Goal: Task Accomplishment & Management: Manage account settings

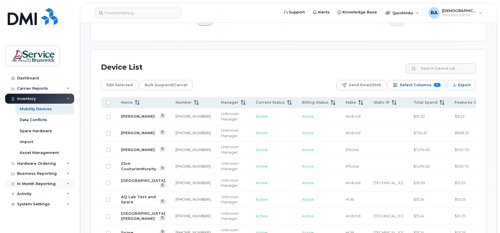
scroll to position [229, 0]
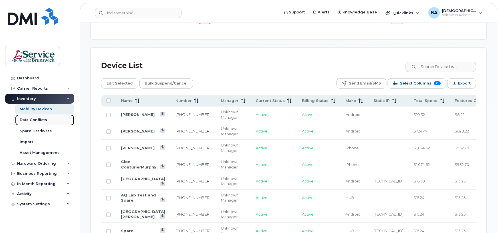
click at [28, 122] on div "Data Conflicts" at bounding box center [33, 119] width 27 height 5
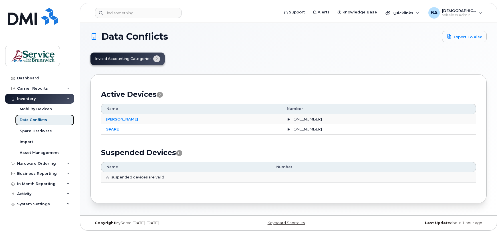
scroll to position [3, 0]
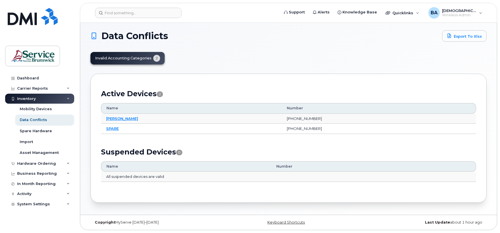
click at [27, 97] on div "Inventory" at bounding box center [26, 99] width 19 height 5
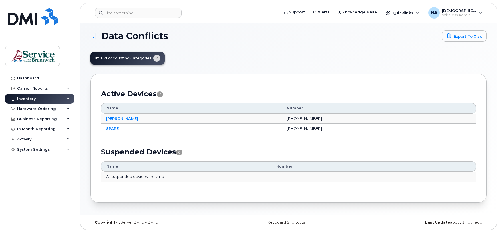
click at [25, 97] on div "Inventory" at bounding box center [26, 99] width 19 height 5
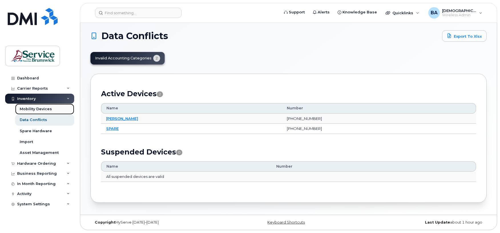
click at [33, 108] on div "Mobility Devices" at bounding box center [36, 109] width 32 height 5
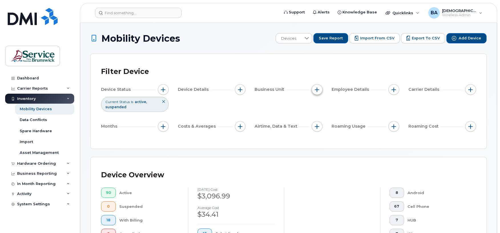
click at [314, 90] on button "button" at bounding box center [317, 89] width 11 height 11
click at [316, 114] on div at bounding box center [318, 116] width 5 height 5
click at [319, 115] on input "Accounting Code" at bounding box center [318, 116] width 5 height 5
checkbox input "true"
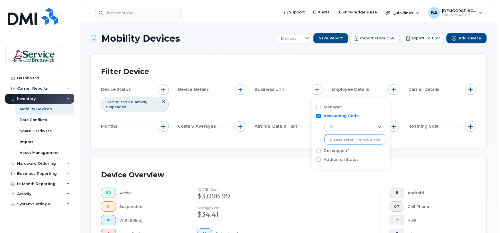
click at [349, 141] on input "text" at bounding box center [355, 140] width 50 height 5
type input "19675"
click at [344, 153] on li "- 13019675141811100 - Region #4 Saint John" at bounding box center [394, 152] width 138 height 11
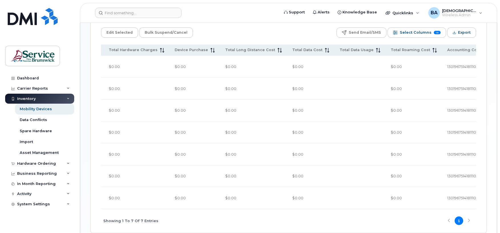
scroll to position [289, 0]
drag, startPoint x: 358, startPoint y: 176, endPoint x: 374, endPoint y: 183, distance: 17.9
click at [374, 183] on div "Name Number Manager Current Status Billing Status Make Static IP Total Spend Fe…" at bounding box center [288, 138] width 375 height 188
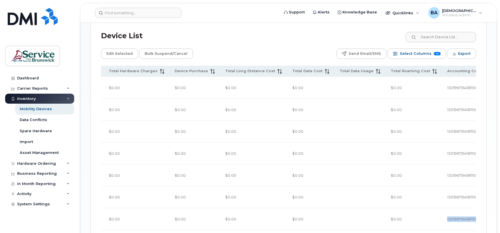
scroll to position [251, 0]
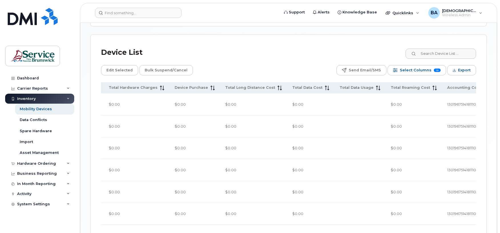
click at [268, 45] on div "Device List" at bounding box center [288, 52] width 375 height 15
drag, startPoint x: 346, startPoint y: 218, endPoint x: 259, endPoint y: 212, distance: 87.3
click at [259, 212] on div "Name Number Manager Current Status Billing Status Make Static IP Total Spend Fe…" at bounding box center [288, 176] width 375 height 188
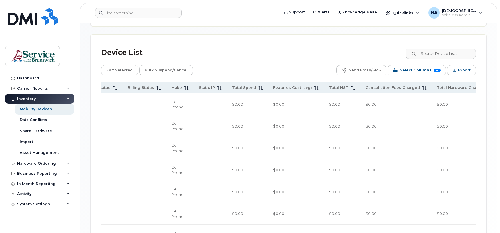
click at [123, 225] on td at bounding box center [145, 236] width 44 height 22
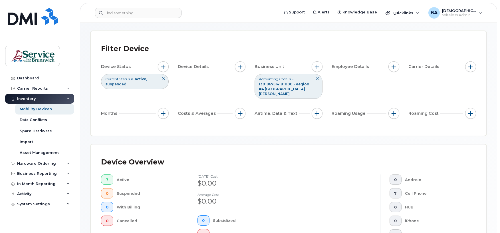
scroll to position [0, 0]
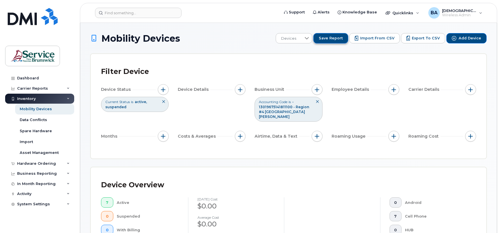
click at [329, 37] on span "Save Report" at bounding box center [331, 38] width 24 height 5
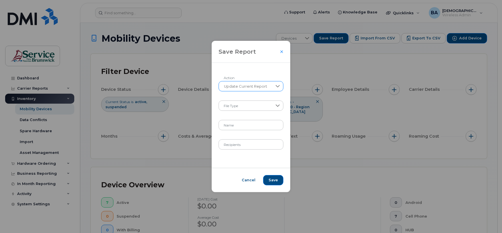
click at [278, 87] on icon at bounding box center [277, 86] width 5 height 5
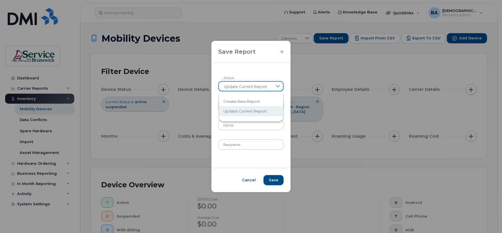
click at [278, 87] on icon at bounding box center [277, 86] width 5 height 5
click at [238, 123] on input "Name" at bounding box center [250, 125] width 65 height 10
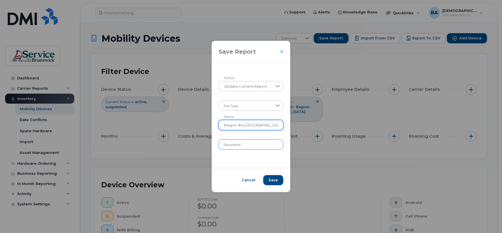
type input "Region #4 Saint John"
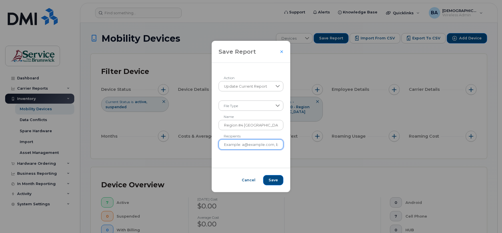
click at [239, 145] on input "Recipients" at bounding box center [251, 144] width 65 height 10
type input "a"
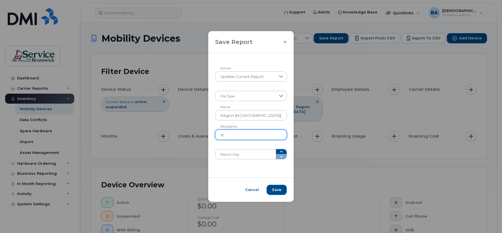
type input "s"
type input "patrick.stull@gnb.ca"
click at [279, 157] on span at bounding box center [281, 154] width 11 height 10
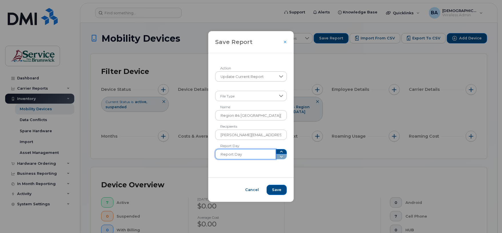
click at [245, 152] on input "Report Day" at bounding box center [245, 154] width 61 height 10
click at [279, 151] on icon "button" at bounding box center [281, 151] width 5 height 5
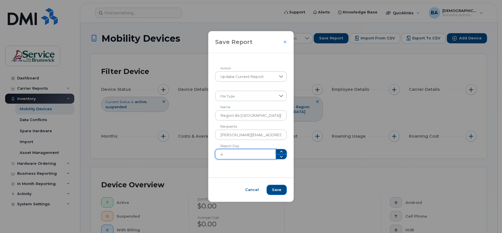
click at [279, 151] on icon "button" at bounding box center [281, 151] width 5 height 5
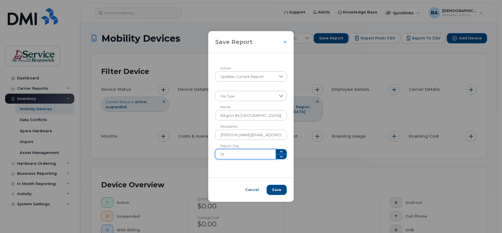
click at [279, 151] on icon "button" at bounding box center [281, 151] width 5 height 5
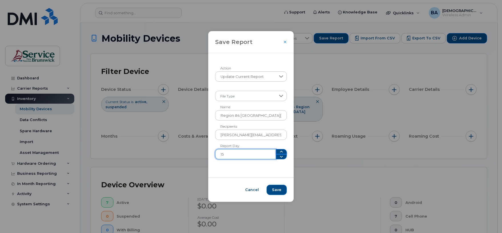
click at [279, 151] on icon "button" at bounding box center [281, 151] width 5 height 5
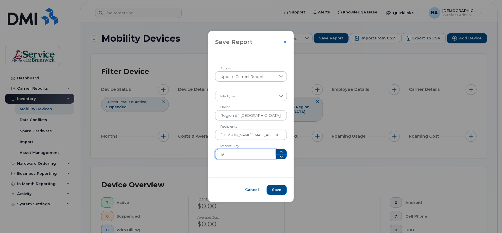
click at [279, 151] on icon "button" at bounding box center [281, 151] width 5 height 5
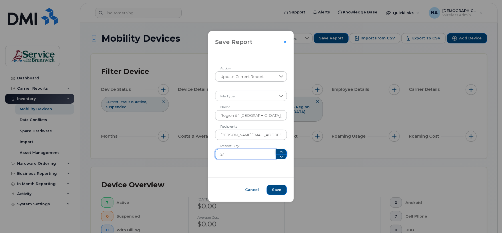
click at [279, 151] on icon "button" at bounding box center [281, 151] width 5 height 5
type input "25"
click at [267, 192] on button "Save" at bounding box center [277, 190] width 20 height 10
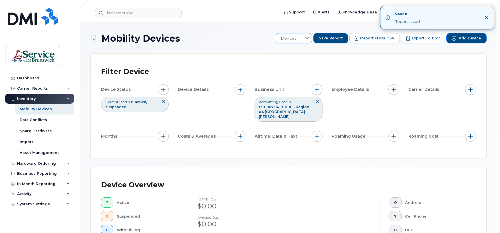
click at [294, 37] on span "Devices" at bounding box center [288, 38] width 25 height 10
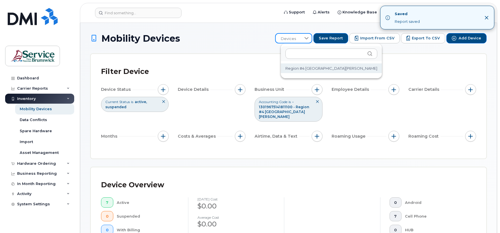
click at [297, 68] on span "Region #4 Saint John" at bounding box center [332, 68] width 92 height 5
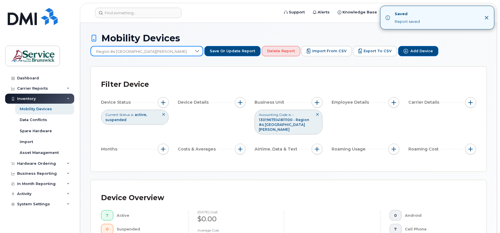
click at [318, 113] on icon at bounding box center [317, 114] width 3 height 3
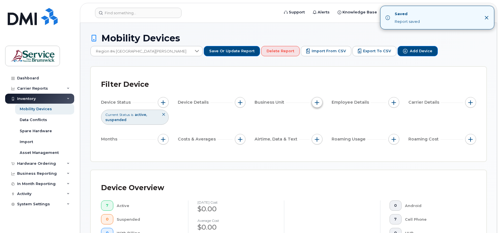
click at [317, 100] on span "button" at bounding box center [317, 102] width 5 height 5
click at [320, 113] on div "Accounting Code" at bounding box center [337, 115] width 43 height 5
click at [320, 115] on input "Accounting Code" at bounding box center [318, 116] width 5 height 5
checkbox input "true"
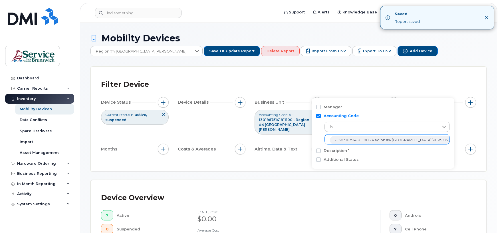
click at [359, 138] on span "- 13019675141811100 - Region #4 Saint John" at bounding box center [398, 140] width 127 height 5
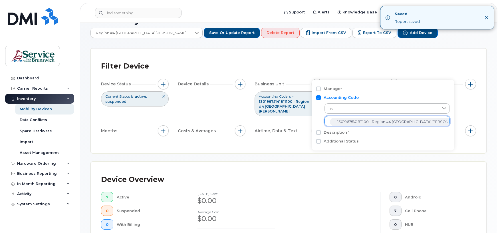
scroll to position [38, 0]
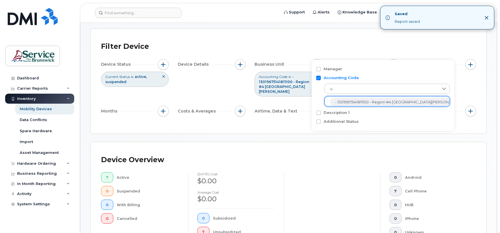
click at [446, 153] on div "Device Overview" at bounding box center [288, 160] width 375 height 15
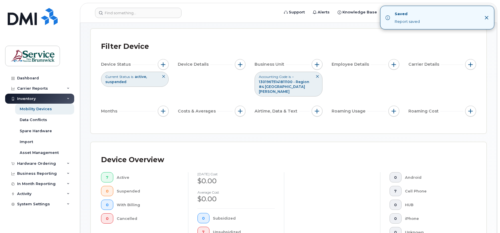
click at [318, 75] on icon at bounding box center [317, 76] width 3 height 3
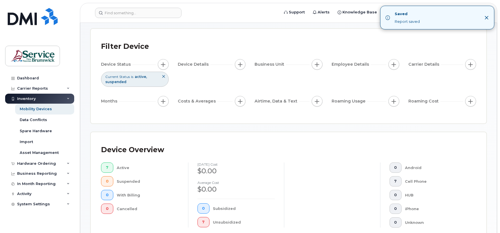
scroll to position [0, 0]
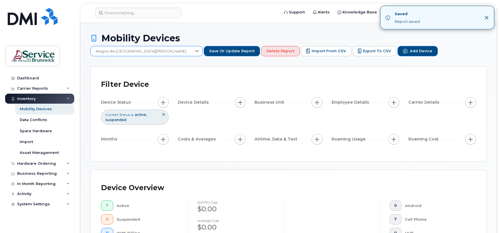
click at [199, 50] on icon at bounding box center [197, 51] width 4 height 2
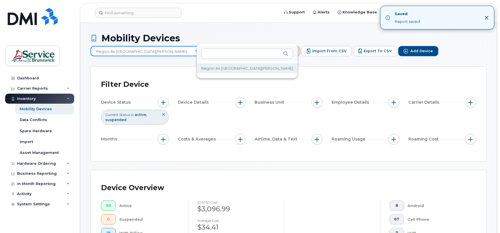
click at [301, 67] on div "Filter Device Device Status Current Status is active suspended Device Details B…" at bounding box center [289, 114] width 396 height 95
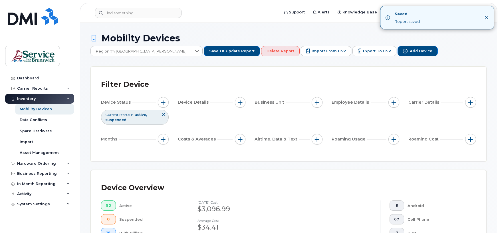
click at [488, 17] on icon "Close" at bounding box center [487, 17] width 5 height 5
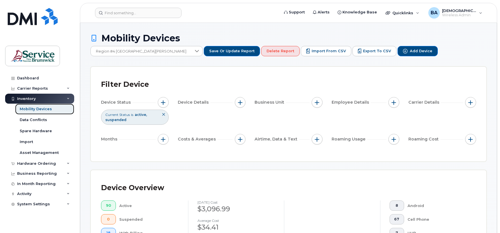
click at [25, 107] on div "Mobility Devices" at bounding box center [36, 109] width 32 height 5
click at [69, 88] on icon at bounding box center [68, 88] width 3 height 3
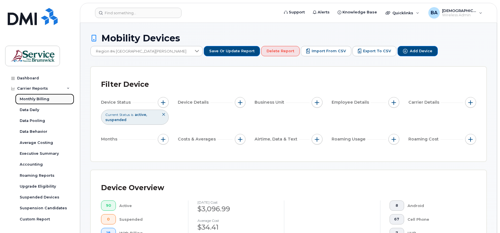
click at [23, 97] on div "Monthly Billing" at bounding box center [35, 99] width 30 height 5
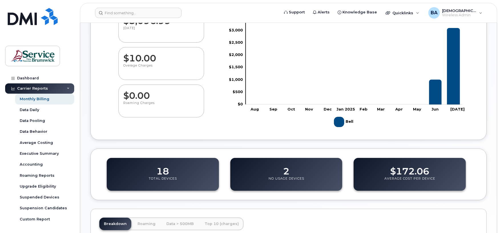
scroll to position [76, 0]
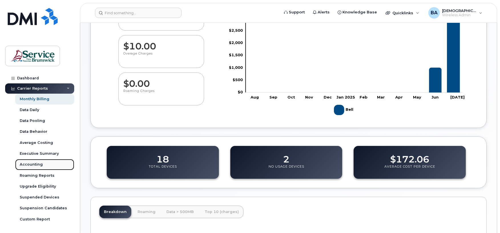
click at [33, 165] on div "Accounting" at bounding box center [31, 164] width 23 height 5
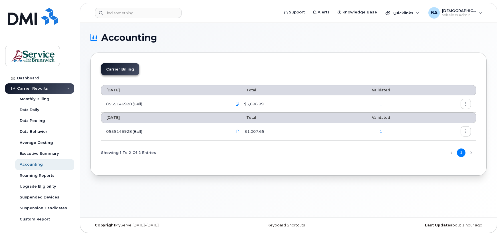
click at [238, 104] on icon "button" at bounding box center [238, 104] width 4 height 4
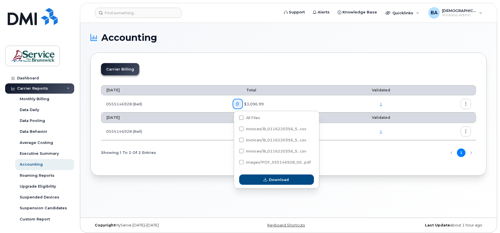
click at [392, 167] on div "Carrier Billing July 2025 Total Validated 0555146928 (Bell) $3,096.99 1 June 20…" at bounding box center [289, 114] width 396 height 123
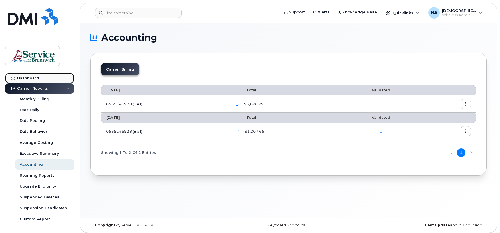
click at [30, 76] on link "Dashboard" at bounding box center [39, 78] width 69 height 10
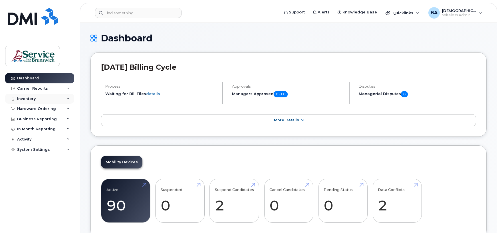
click at [67, 100] on icon at bounding box center [68, 98] width 3 height 3
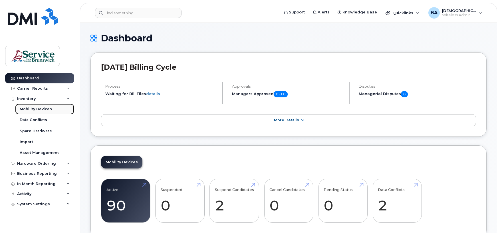
click at [33, 109] on div "Mobility Devices" at bounding box center [36, 109] width 32 height 5
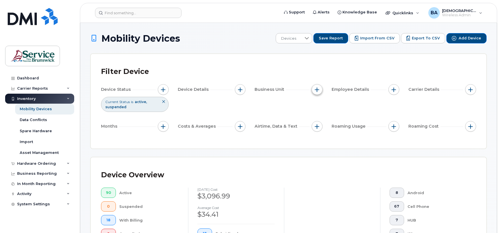
click at [320, 90] on button "button" at bounding box center [317, 89] width 11 height 11
click at [319, 115] on input "Accounting Code" at bounding box center [318, 116] width 5 height 5
checkbox input "true"
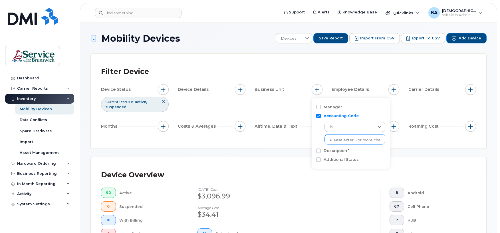
click at [343, 139] on input "text" at bounding box center [355, 140] width 50 height 5
type input "19193"
click at [342, 139] on input "text" at bounding box center [355, 140] width 50 height 5
type input "19193"
click at [351, 150] on li "- 13019193140401100 - Corporate Finance" at bounding box center [366, 152] width 83 height 11
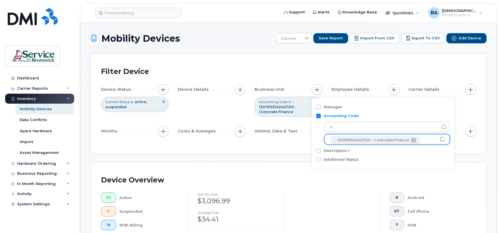
scroll to position [12, 0]
click at [350, 140] on input "text" at bounding box center [387, 139] width 115 height 5
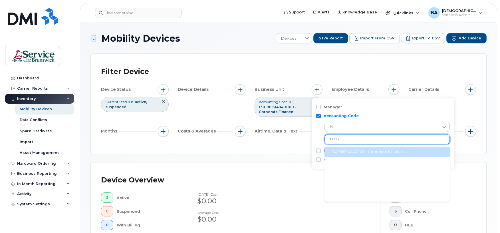
type input "19193"
click at [341, 150] on li "- 13019193140401100 - Corporate Finance" at bounding box center [387, 152] width 125 height 11
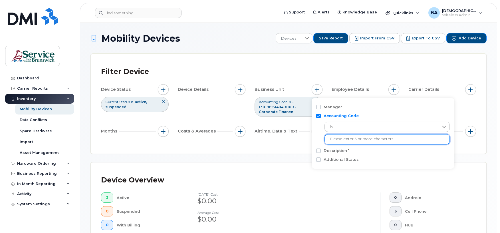
click at [417, 138] on input "text" at bounding box center [387, 139] width 115 height 5
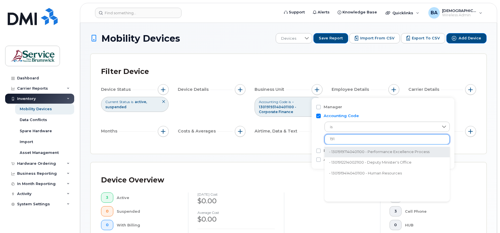
type input "191"
click at [459, 147] on div "Filter Device Device Status Current Status is active suspended Device Details B…" at bounding box center [289, 104] width 396 height 100
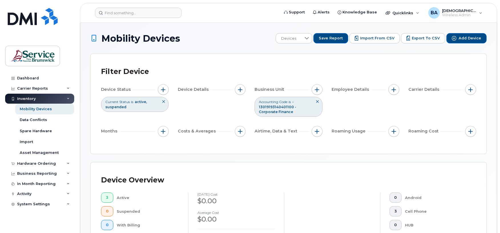
click at [344, 109] on div "Device Status Current Status is active suspended Device Details Business Unit A…" at bounding box center [288, 111] width 375 height 55
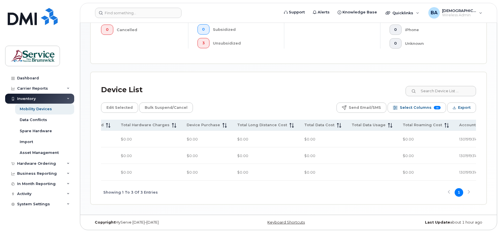
scroll to position [0, 492]
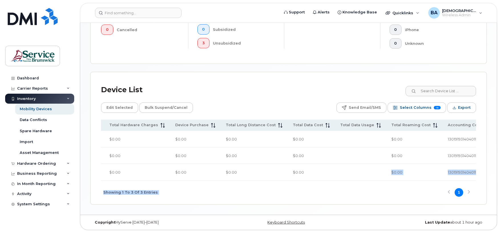
drag, startPoint x: 421, startPoint y: 180, endPoint x: 302, endPoint y: 175, distance: 118.9
click at [302, 175] on div "Name Number Manager Current Status Billing Status Make Static IP Total Spend Fe…" at bounding box center [288, 162] width 375 height 85
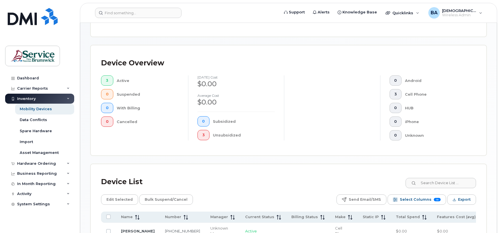
scroll to position [0, 0]
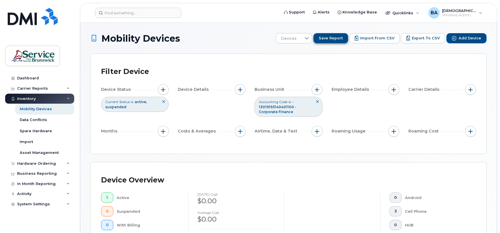
click at [327, 37] on span "Save Report" at bounding box center [331, 38] width 24 height 5
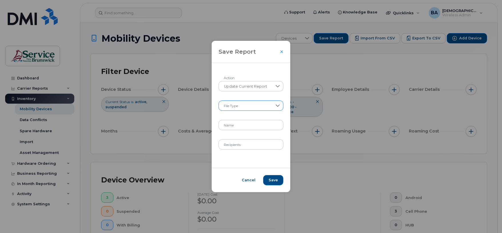
click at [230, 105] on span at bounding box center [245, 106] width 53 height 10
click at [232, 105] on span at bounding box center [245, 106] width 53 height 10
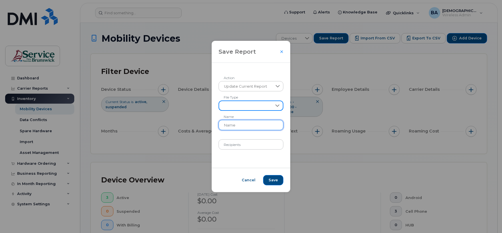
click at [228, 129] on input "Name" at bounding box center [251, 125] width 65 height 10
type input "Corporte Finance"
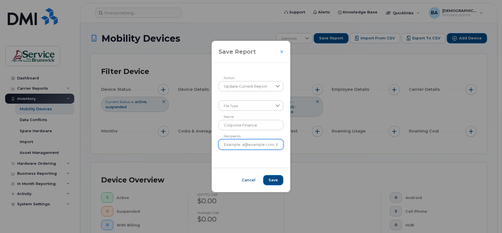
click at [252, 141] on input "Recipients" at bounding box center [251, 144] width 65 height 10
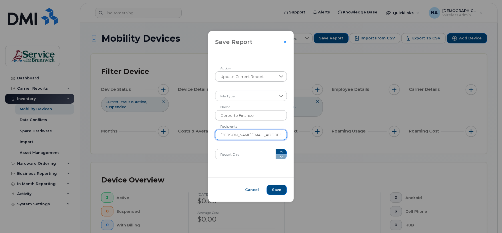
type input "Erica.Brown@gnb.ca"
type input "25"
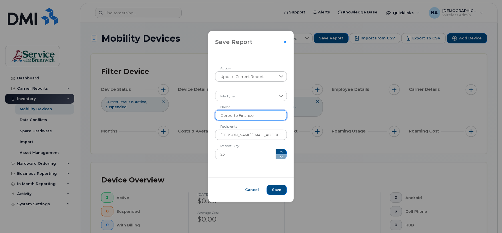
click at [237, 115] on input "Corporte Finance" at bounding box center [251, 115] width 72 height 10
type input "Corporate Finance"
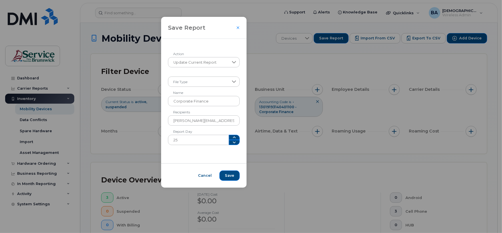
drag, startPoint x: 275, startPoint y: 35, endPoint x: 214, endPoint y: 22, distance: 61.9
click at [214, 22] on div "Save Report" at bounding box center [203, 28] width 85 height 22
click at [191, 80] on span at bounding box center [198, 82] width 60 height 10
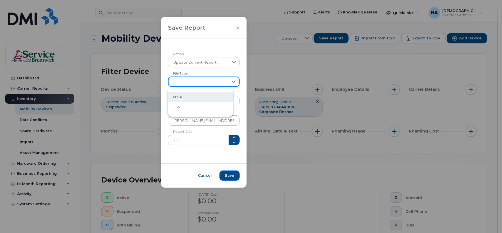
click at [183, 95] on li "XLSX" at bounding box center [200, 97] width 65 height 10
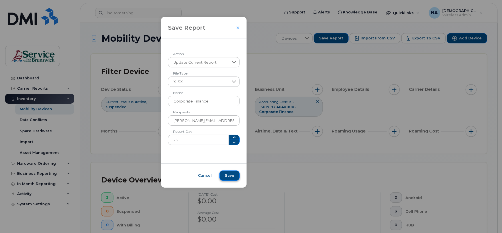
click at [225, 175] on span "Save" at bounding box center [229, 175] width 9 height 5
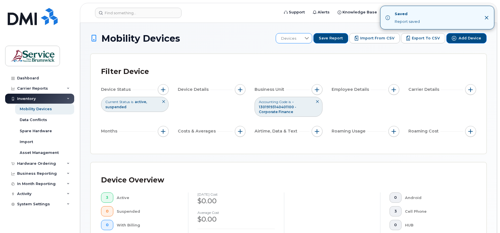
click at [308, 37] on div at bounding box center [307, 38] width 11 height 10
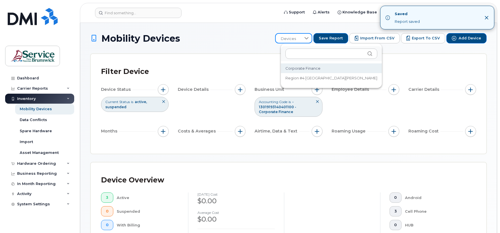
click at [212, 35] on h1 "Mobility Devices" at bounding box center [182, 38] width 182 height 10
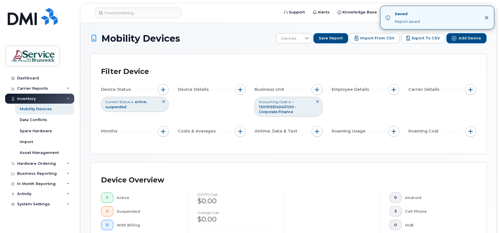
click at [485, 17] on icon "Close" at bounding box center [487, 17] width 5 height 5
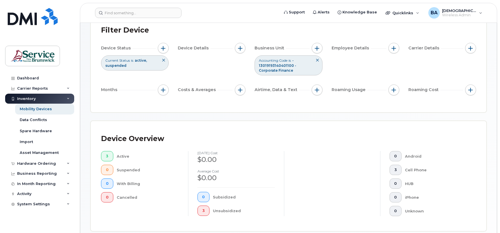
scroll to position [22, 0]
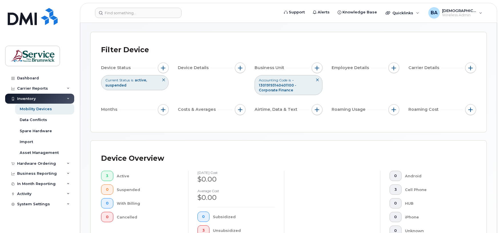
click at [319, 82] on button at bounding box center [318, 79] width 10 height 9
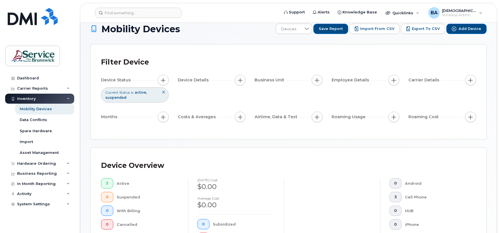
scroll to position [0, 0]
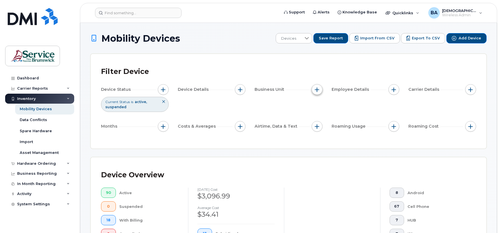
click at [317, 86] on button "button" at bounding box center [317, 89] width 11 height 11
click at [330, 116] on label "Accounting Code" at bounding box center [341, 115] width 35 height 5
click at [321, 116] on input "Accounting Code" at bounding box center [318, 116] width 5 height 5
checkbox input "true"
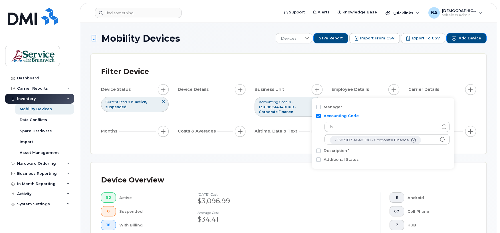
click at [439, 73] on div "Filter Device" at bounding box center [288, 71] width 375 height 15
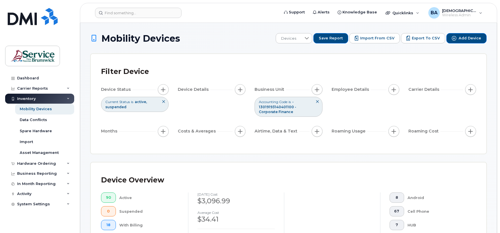
click at [316, 102] on icon at bounding box center [317, 101] width 3 height 3
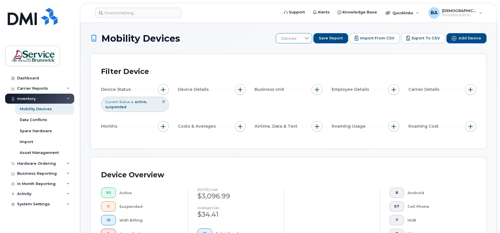
click at [308, 40] on div at bounding box center [307, 38] width 11 height 10
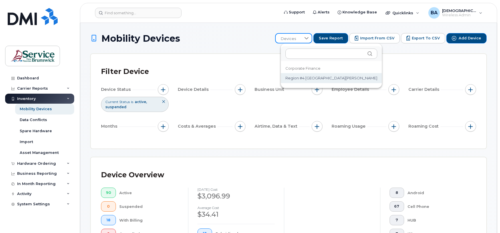
click at [291, 76] on span "Region #4 Saint John" at bounding box center [332, 77] width 92 height 5
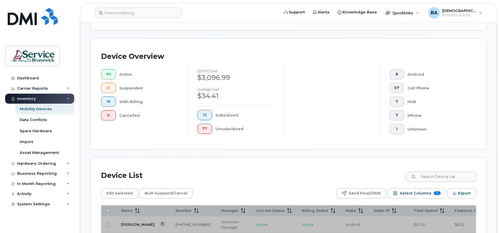
scroll to position [114, 0]
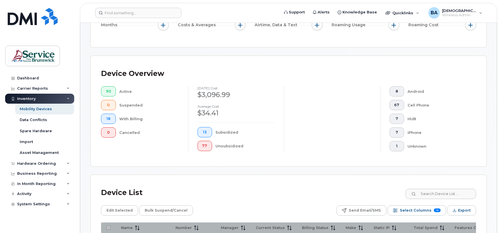
click at [344, 86] on div at bounding box center [332, 118] width 96 height 65
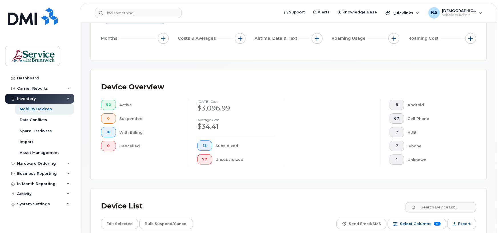
scroll to position [38, 0]
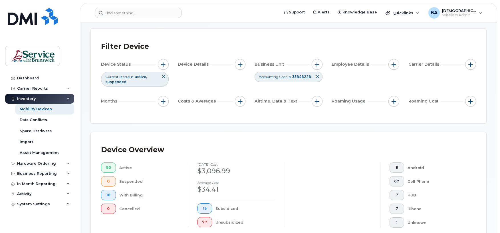
click at [317, 75] on icon at bounding box center [317, 76] width 3 height 3
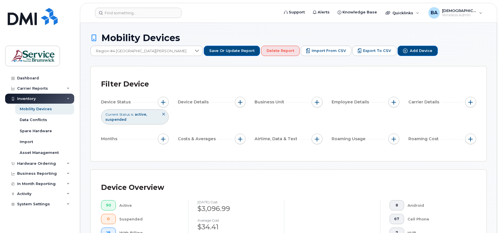
scroll to position [0, 0]
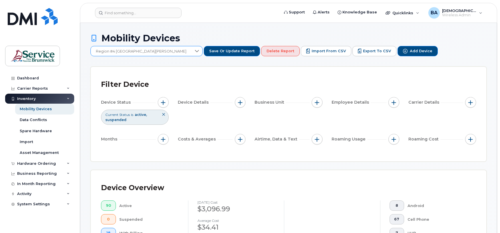
click at [199, 49] on icon at bounding box center [197, 51] width 5 height 5
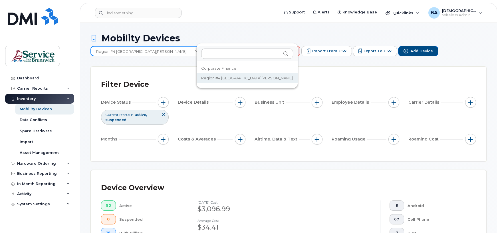
click at [226, 78] on span "Region #4 Saint John" at bounding box center [247, 77] width 92 height 5
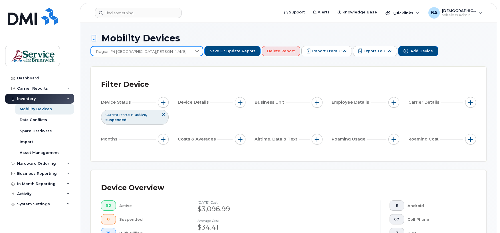
click at [319, 67] on div "Filter Device Device Status Current Status is active suspended Device Details B…" at bounding box center [289, 114] width 396 height 95
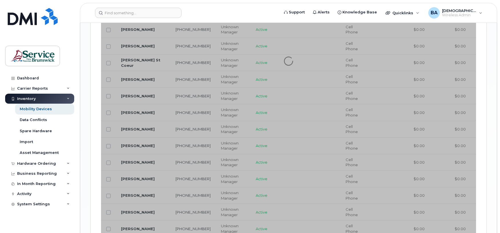
scroll to position [724, 0]
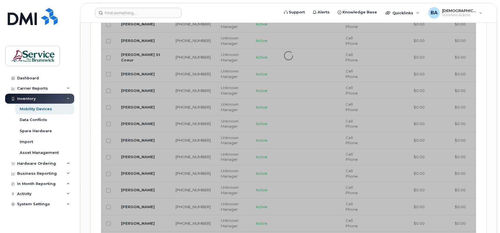
click at [291, 143] on div at bounding box center [288, 55] width 375 height 885
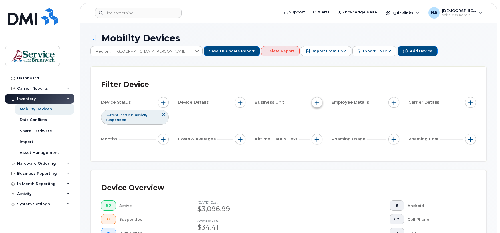
click at [316, 100] on span "button" at bounding box center [317, 102] width 5 height 5
click at [318, 117] on input "Accounting Code" at bounding box center [318, 116] width 5 height 5
checkbox input "true"
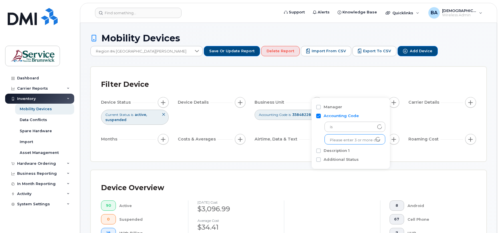
click at [342, 139] on input "text" at bounding box center [355, 140] width 50 height 5
type input "9675"
click at [330, 141] on ul "9675" at bounding box center [355, 139] width 61 height 10
click at [344, 140] on input "text" at bounding box center [355, 140] width 50 height 5
type input "19675"
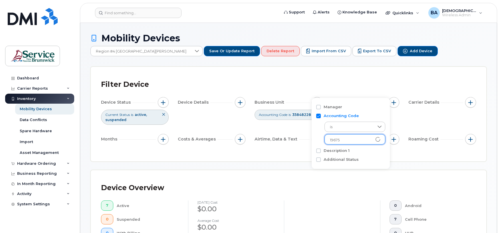
click at [402, 103] on div "Device Status Current Status is active suspended Device Details Business Unit A…" at bounding box center [288, 122] width 375 height 50
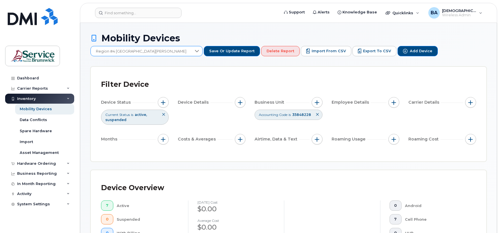
click at [199, 49] on icon at bounding box center [197, 51] width 5 height 5
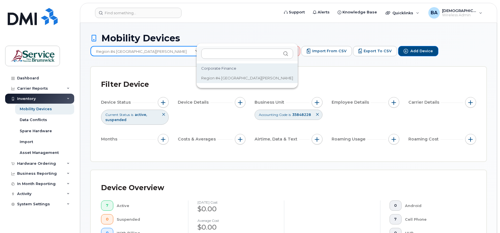
click at [225, 69] on span "Corporate Finance" at bounding box center [218, 68] width 35 height 5
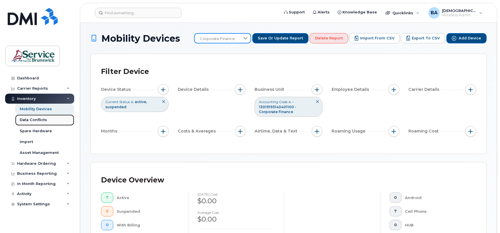
click at [29, 123] on div "Data Conflicts" at bounding box center [33, 119] width 27 height 5
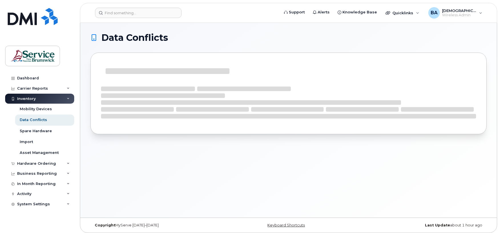
click at [97, 141] on div at bounding box center [289, 98] width 396 height 90
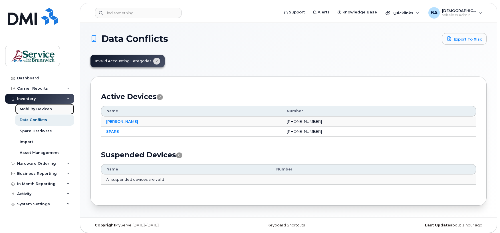
click at [43, 107] on div "Mobility Devices" at bounding box center [36, 109] width 32 height 5
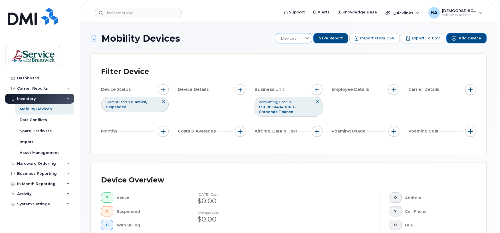
click at [309, 38] on icon at bounding box center [307, 38] width 5 height 5
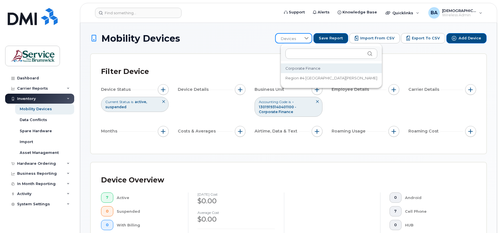
click at [288, 65] on li "Corporate Finance" at bounding box center [331, 68] width 101 height 10
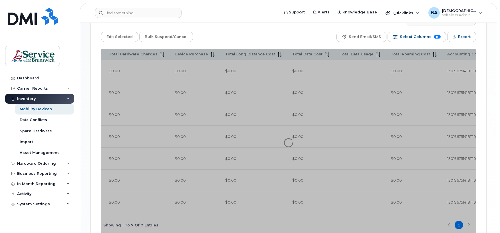
scroll to position [289, 0]
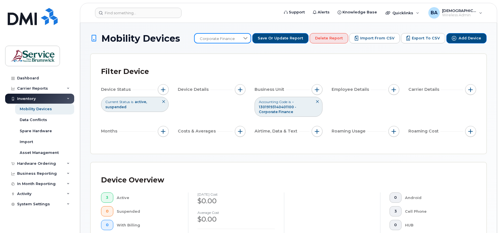
click at [248, 37] on icon at bounding box center [245, 38] width 5 height 5
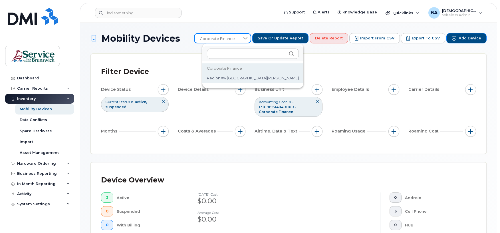
click at [223, 76] on span "Region #4 Saint John" at bounding box center [253, 77] width 92 height 5
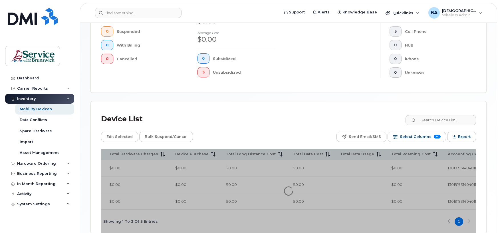
scroll to position [207, 0]
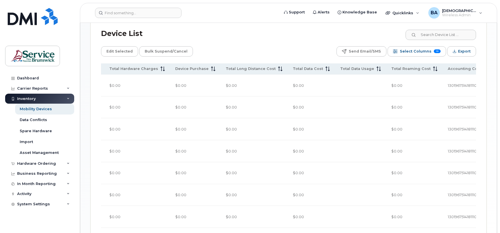
scroll to position [285, 0]
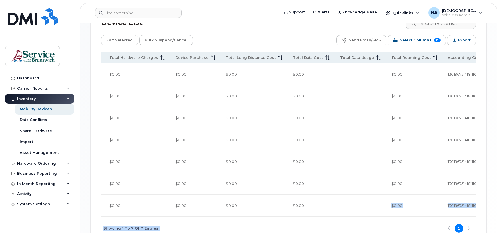
drag, startPoint x: 375, startPoint y: 181, endPoint x: 322, endPoint y: 175, distance: 52.5
click at [322, 175] on div "Name Number Manager Current Status Billing Status Make Static IP Total Spend Fe…" at bounding box center [288, 146] width 375 height 188
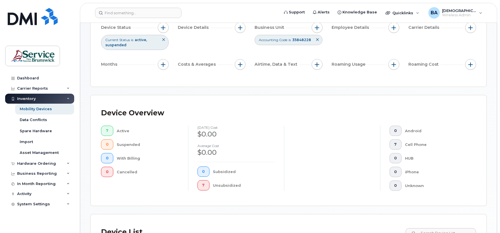
scroll to position [56, 0]
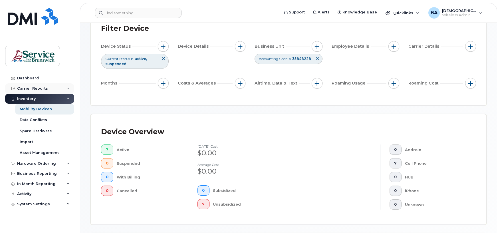
click at [67, 88] on icon at bounding box center [68, 88] width 3 height 3
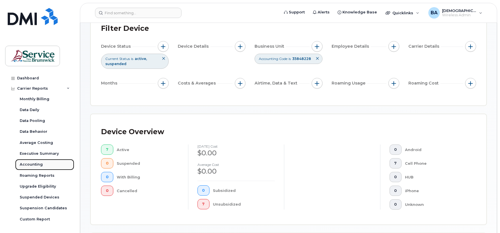
click at [36, 166] on div "Accounting" at bounding box center [31, 164] width 23 height 5
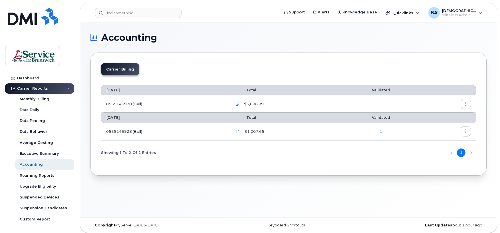
click at [469, 107] on button "button" at bounding box center [466, 104] width 10 height 10
click at [239, 103] on icon "button" at bounding box center [238, 104] width 4 height 4
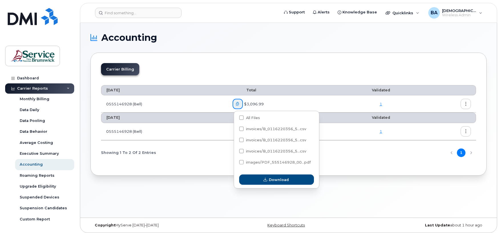
click at [239, 103] on icon "button" at bounding box center [238, 104] width 4 height 4
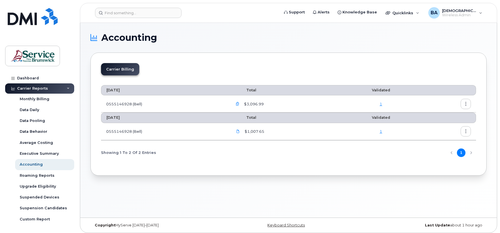
click at [381, 105] on link "1" at bounding box center [381, 104] width 3 height 5
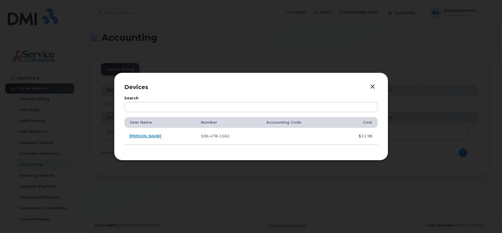
click at [374, 83] on button "button" at bounding box center [372, 87] width 9 height 8
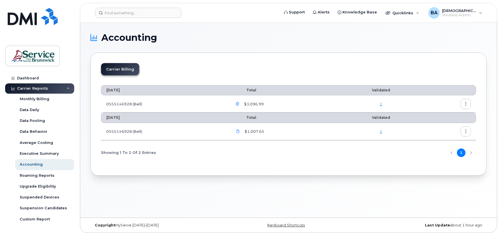
click at [464, 106] on icon "button" at bounding box center [466, 104] width 4 height 4
click at [442, 127] on span "Download" at bounding box center [440, 127] width 22 height 5
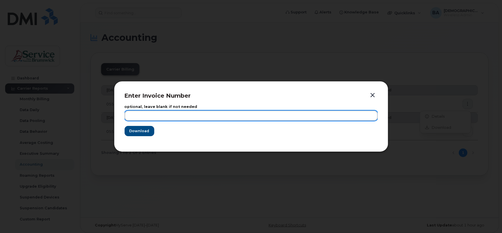
click at [137, 118] on input "text" at bounding box center [251, 116] width 253 height 10
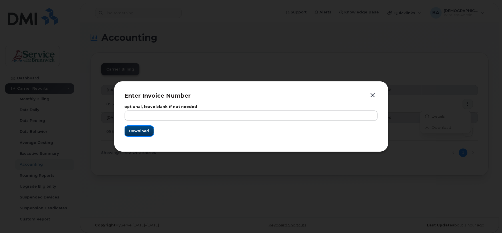
click at [135, 131] on span "Download" at bounding box center [139, 130] width 20 height 5
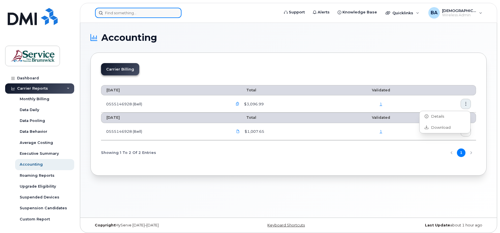
click at [122, 17] on input at bounding box center [138, 13] width 87 height 10
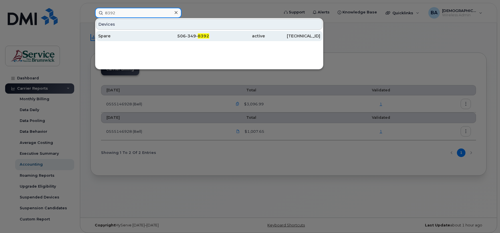
type input "8392"
click at [102, 36] on div "Spare" at bounding box center [126, 36] width 56 height 6
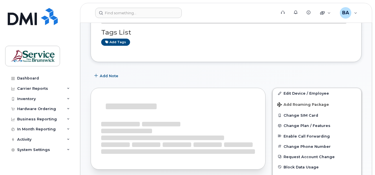
scroll to position [57, 0]
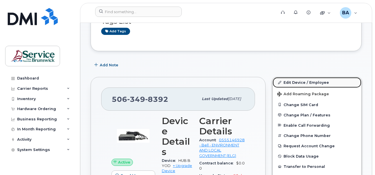
click at [308, 81] on link "Edit Device / Employee" at bounding box center [317, 82] width 89 height 10
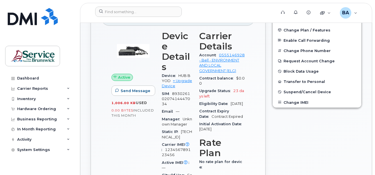
scroll to position [143, 0]
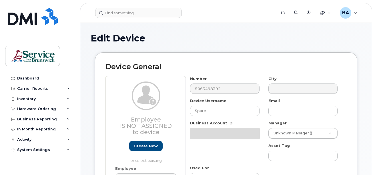
select select "35399490"
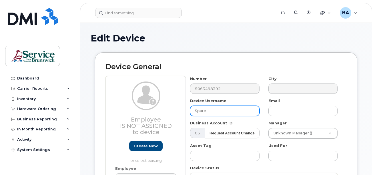
click at [213, 107] on input "Spare" at bounding box center [224, 111] width 69 height 10
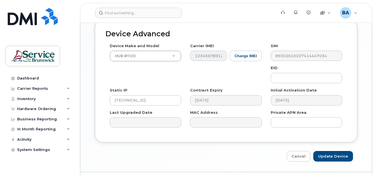
scroll to position [338, 0]
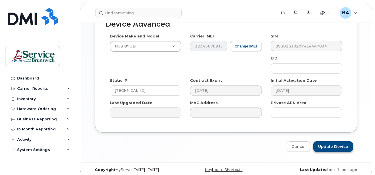
type input "Spare Modem"
click at [334, 141] on input "Update Device" at bounding box center [333, 146] width 40 height 11
type input "Saving..."
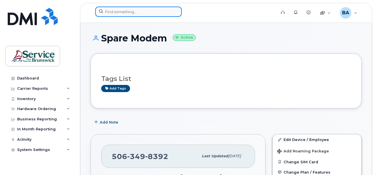
click at [108, 13] on input at bounding box center [138, 12] width 87 height 10
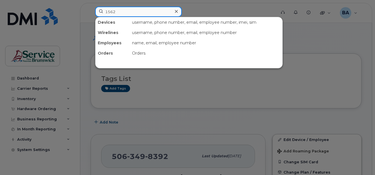
type input "1562"
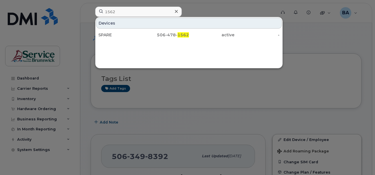
click at [211, 7] on div at bounding box center [187, 87] width 375 height 175
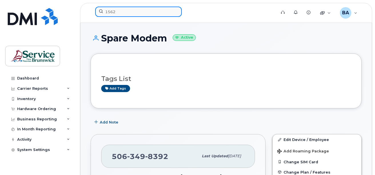
click at [122, 14] on input "1562" at bounding box center [138, 12] width 87 height 10
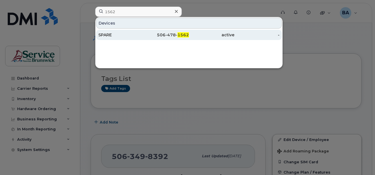
click at [157, 33] on div "506-478- 1562" at bounding box center [166, 35] width 45 height 6
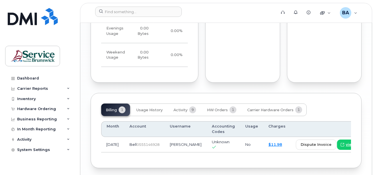
scroll to position [593, 0]
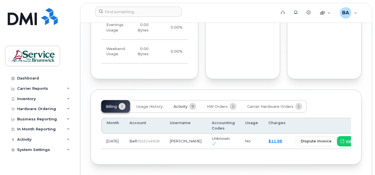
click at [183, 104] on span "Activity" at bounding box center [180, 106] width 14 height 5
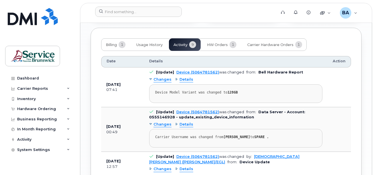
scroll to position [679, 0]
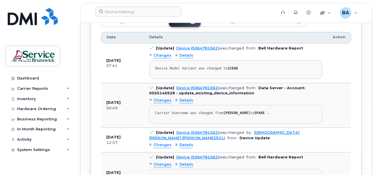
click at [159, 142] on span "Changes" at bounding box center [162, 144] width 18 height 5
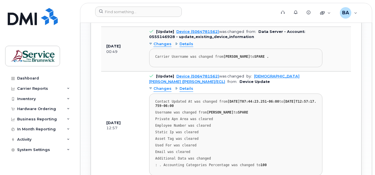
scroll to position [707, 0]
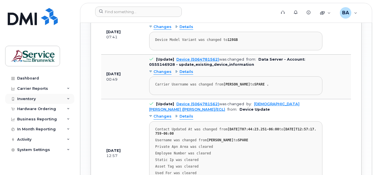
click at [27, 97] on div "Inventory" at bounding box center [26, 99] width 19 height 5
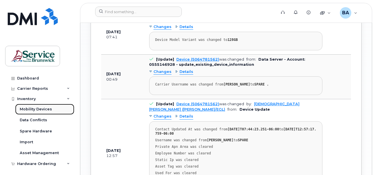
click at [27, 108] on div "Mobility Devices" at bounding box center [36, 109] width 32 height 5
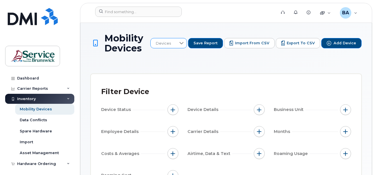
click at [176, 43] on span "Devices" at bounding box center [163, 43] width 25 height 10
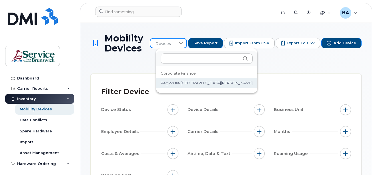
click at [174, 82] on span "Region #4 Saint John" at bounding box center [207, 82] width 92 height 5
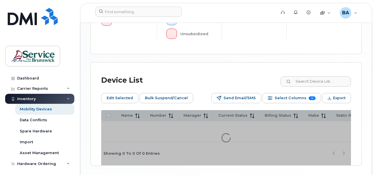
scroll to position [308, 0]
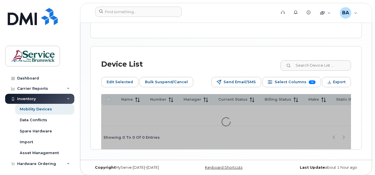
drag, startPoint x: 166, startPoint y: 121, endPoint x: 218, endPoint y: 120, distance: 52.3
click at [218, 120] on div at bounding box center [226, 121] width 250 height 55
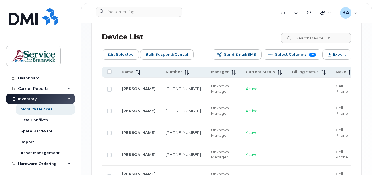
scroll to position [336, 0]
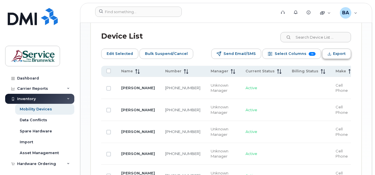
click at [337, 50] on span "Export" at bounding box center [339, 53] width 13 height 9
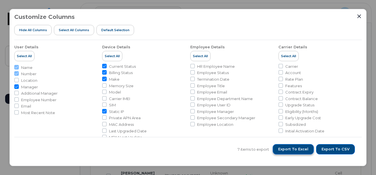
click at [300, 151] on span "Export to Excel" at bounding box center [294, 149] width 30 height 5
click at [225, 141] on div "7 items to export Export to Excel Export to CSV" at bounding box center [188, 149] width 348 height 24
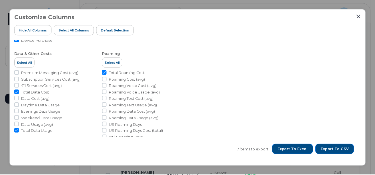
scroll to position [274, 0]
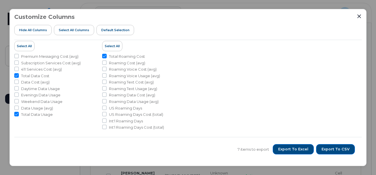
click at [363, 17] on div "Customize Columns Hide All Columns Select all Columns Default Selection User De…" at bounding box center [188, 87] width 358 height 157
click at [355, 14] on div "Customize Columns Hide All Columns Select all Columns Default Selection" at bounding box center [188, 27] width 348 height 26
click at [358, 14] on icon "Close" at bounding box center [359, 16] width 5 height 5
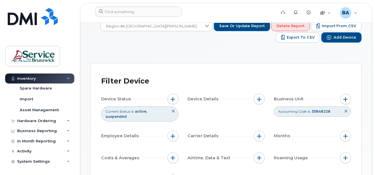
scroll to position [15, 0]
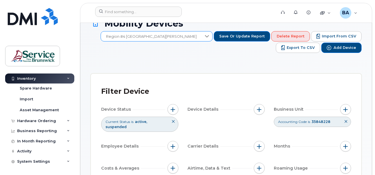
click at [148, 37] on span "Region #4 Saint John" at bounding box center [151, 36] width 101 height 10
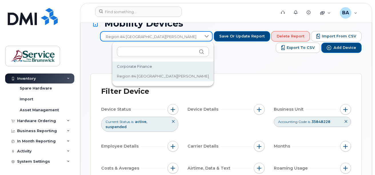
click at [141, 66] on span "Corporate Finance" at bounding box center [134, 66] width 35 height 5
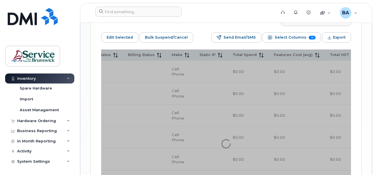
scroll to position [386, 0]
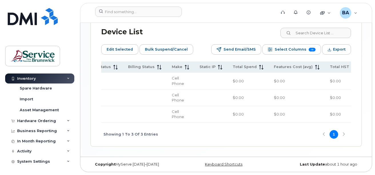
scroll to position [338, 0]
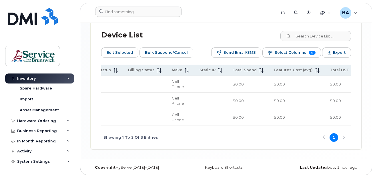
drag, startPoint x: 195, startPoint y: 123, endPoint x: 233, endPoint y: 123, distance: 37.7
click at [235, 126] on div "Showing 1 To 3 Of 3 Entries 1" at bounding box center [226, 138] width 250 height 24
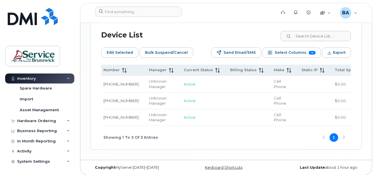
scroll to position [0, 0]
